Goal: Information Seeking & Learning: Learn about a topic

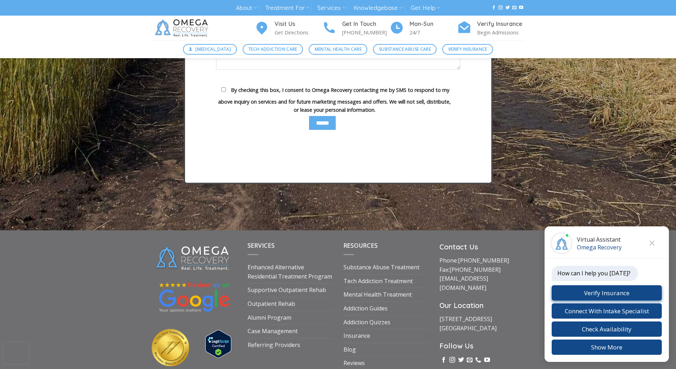
scroll to position [2618, 0]
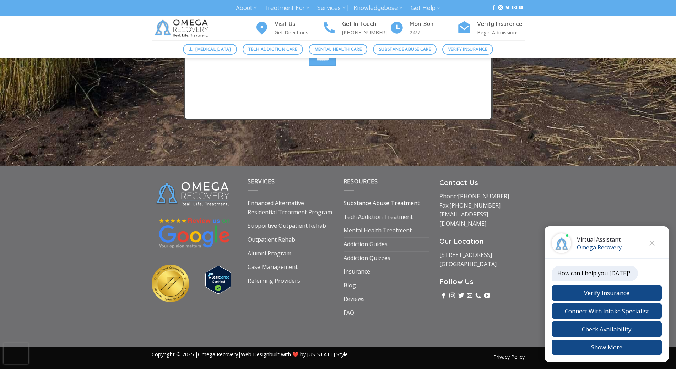
click at [371, 210] on link "Substance Abuse Treatment" at bounding box center [381, 203] width 76 height 13
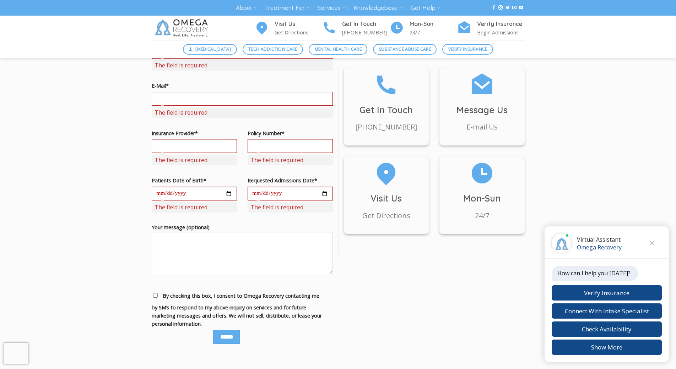
scroll to position [698, 0]
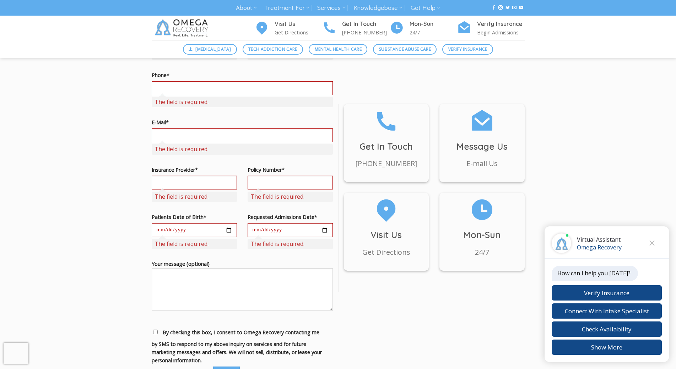
click at [162, 329] on span "By checking this box, I consent to Omega Recovery contacting me by SMS to respo…" at bounding box center [237, 346] width 170 height 35
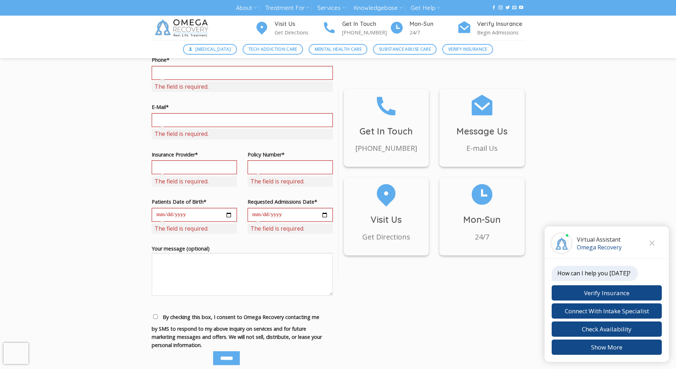
scroll to position [688, 0]
